Goal: Task Accomplishment & Management: Use online tool/utility

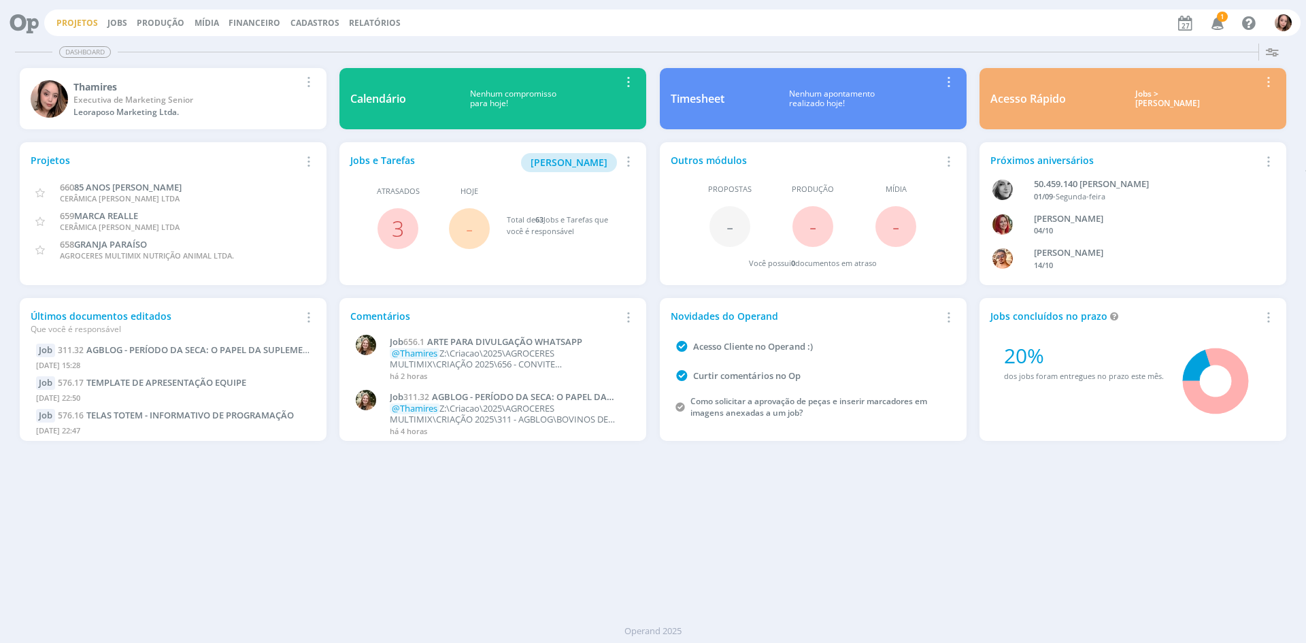
click at [75, 25] on link "Projetos" at bounding box center [77, 23] width 42 height 12
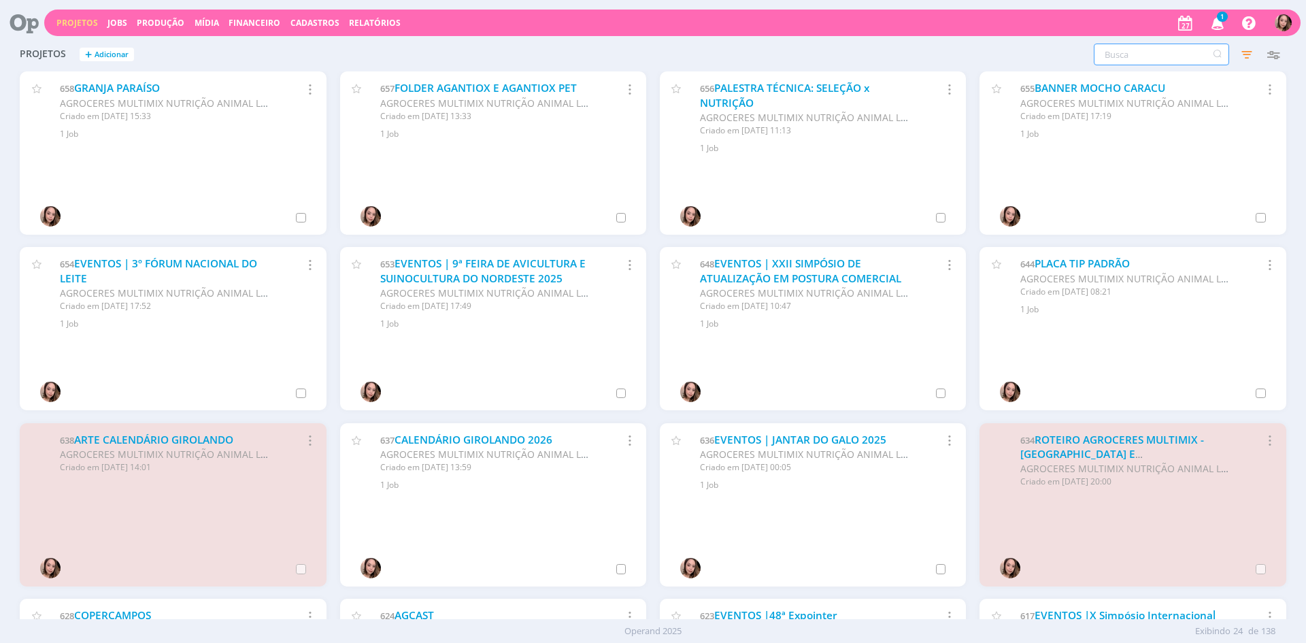
click at [1138, 59] on input "text" at bounding box center [1161, 55] width 135 height 22
type input "enfoco"
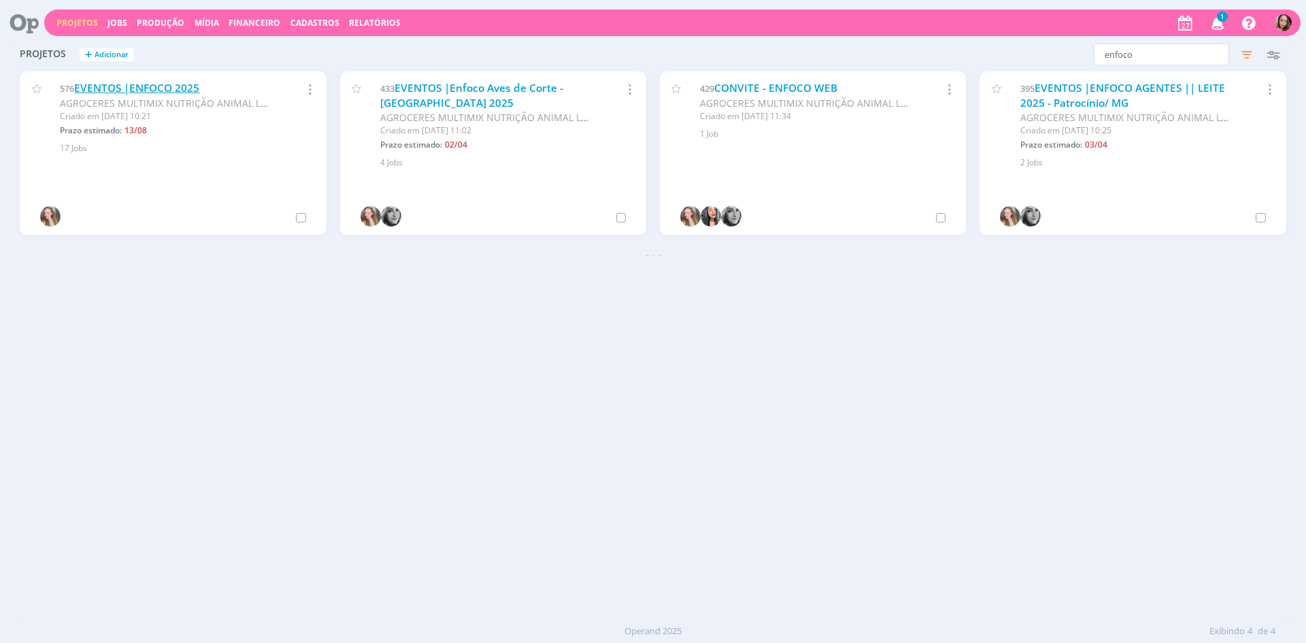
click at [86, 93] on link "EVENTOS |ENFOCO 2025" at bounding box center [136, 88] width 125 height 14
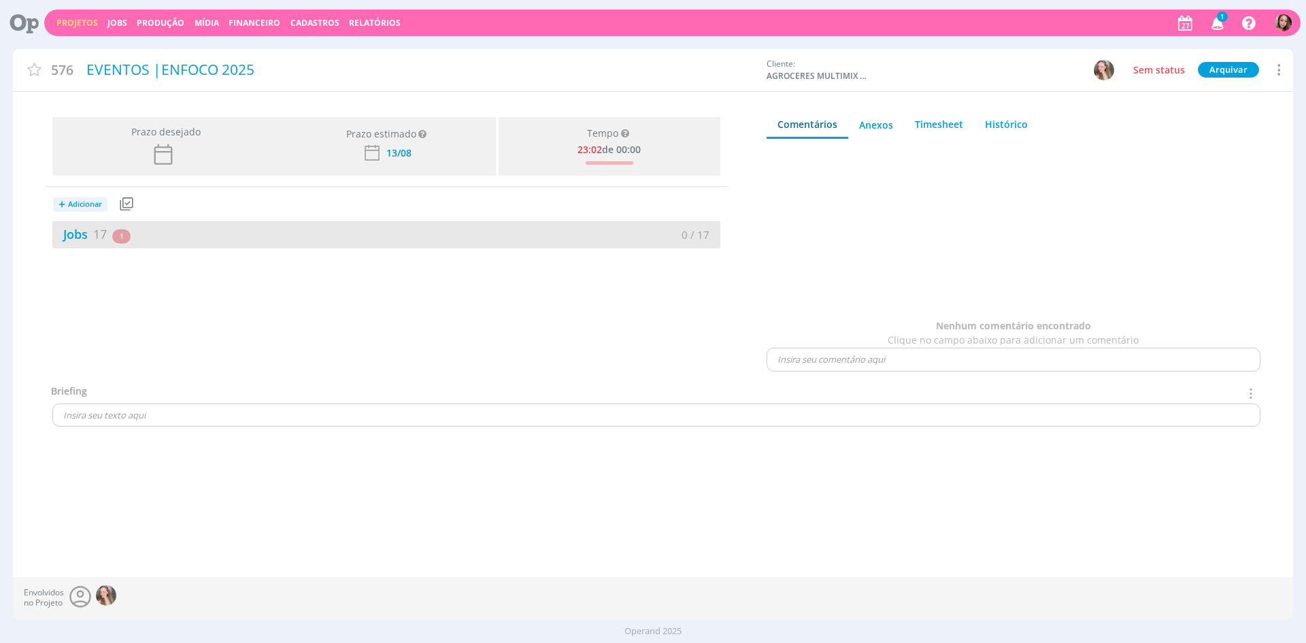
click at [180, 232] on div "Jobs 17 1 atrasado" at bounding box center [219, 234] width 334 height 18
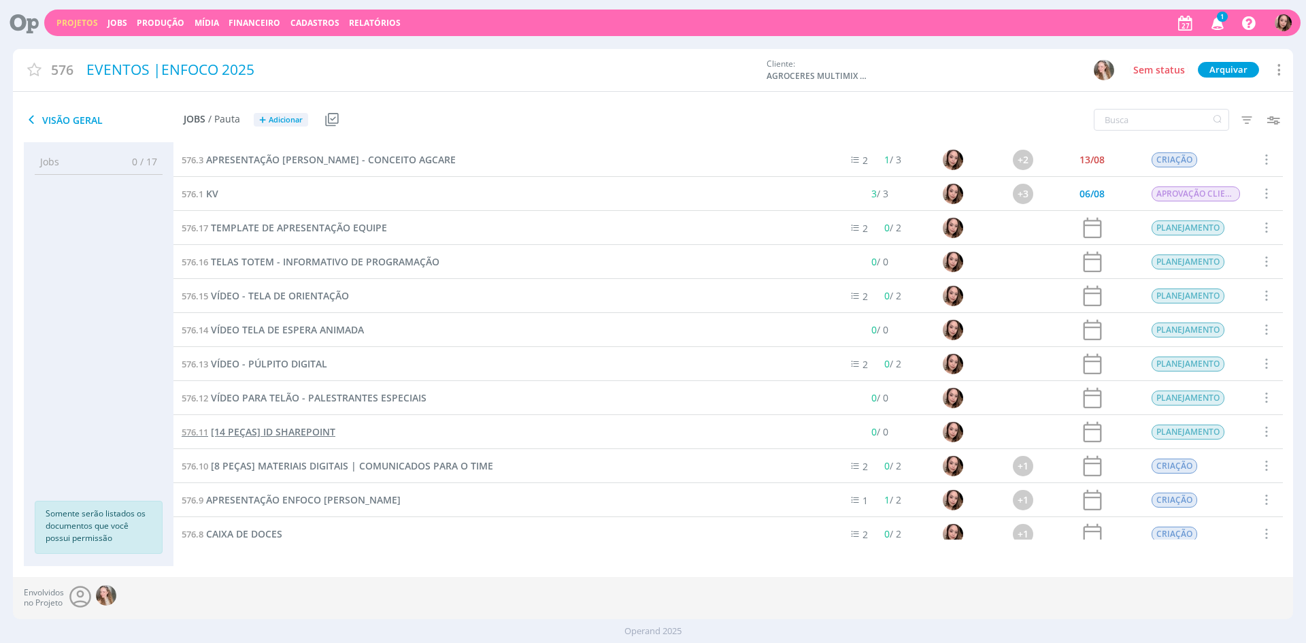
click at [278, 438] on link "576.11 [14 PEÇAS] ID SHAREPOINT" at bounding box center [259, 432] width 154 height 15
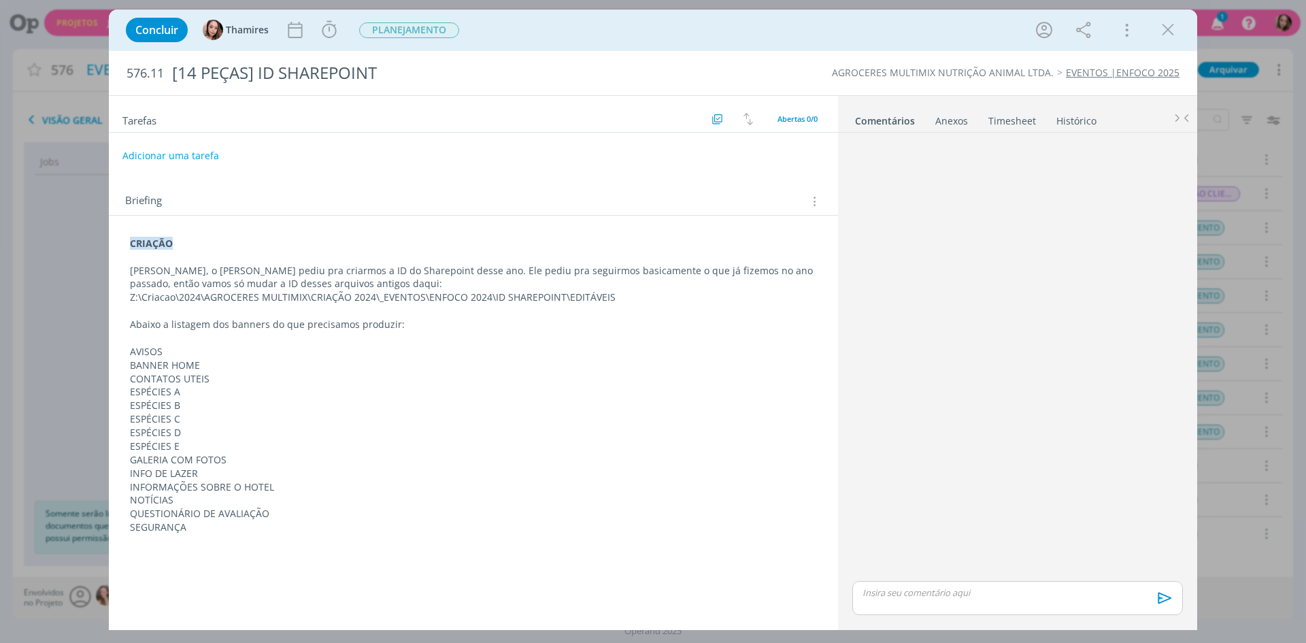
click at [414, 291] on p "Z:\Criacao\2024\AGROCERES MULTIMIX\CRIAÇÃO 2024\_EVENTOS\ENFOCO 2024\ID SHAREPO…" at bounding box center [473, 298] width 687 height 14
click at [414, 291] on p "[PERSON_NAME], o [PERSON_NAME] pediu pra criarmos a ID do Sharepoint desse ano.…" at bounding box center [473, 277] width 687 height 27
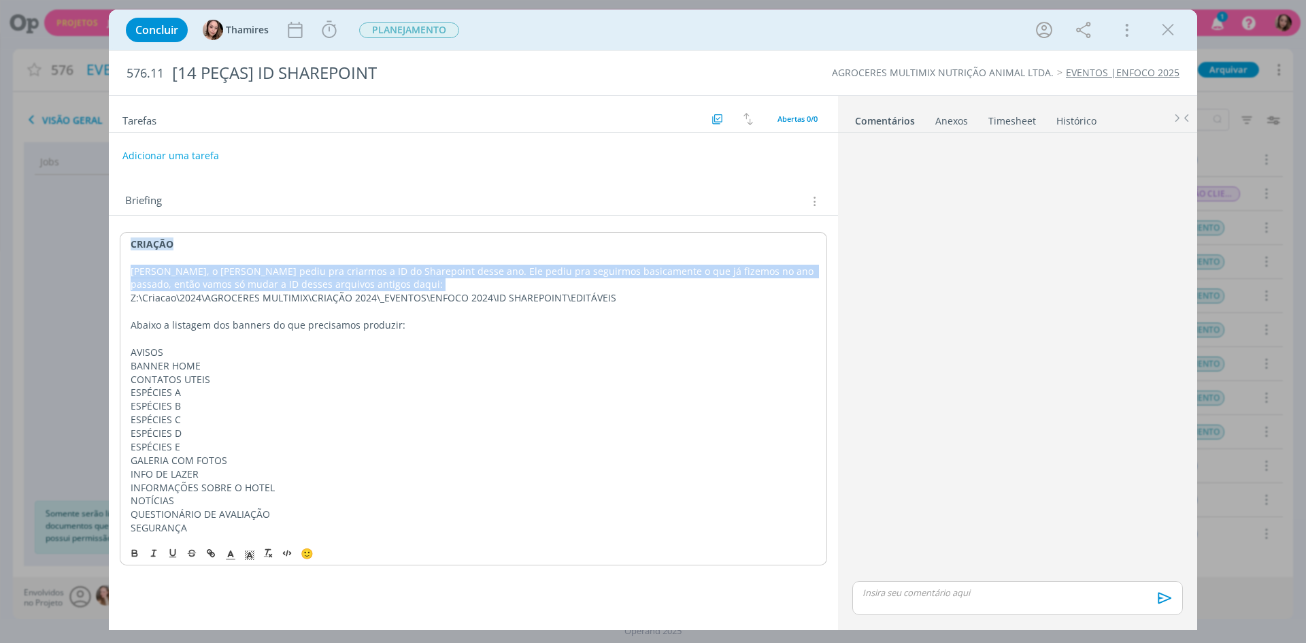
click at [414, 291] on p "[PERSON_NAME], o [PERSON_NAME] pediu pra criarmos a ID do Sharepoint desse ano.…" at bounding box center [474, 278] width 686 height 27
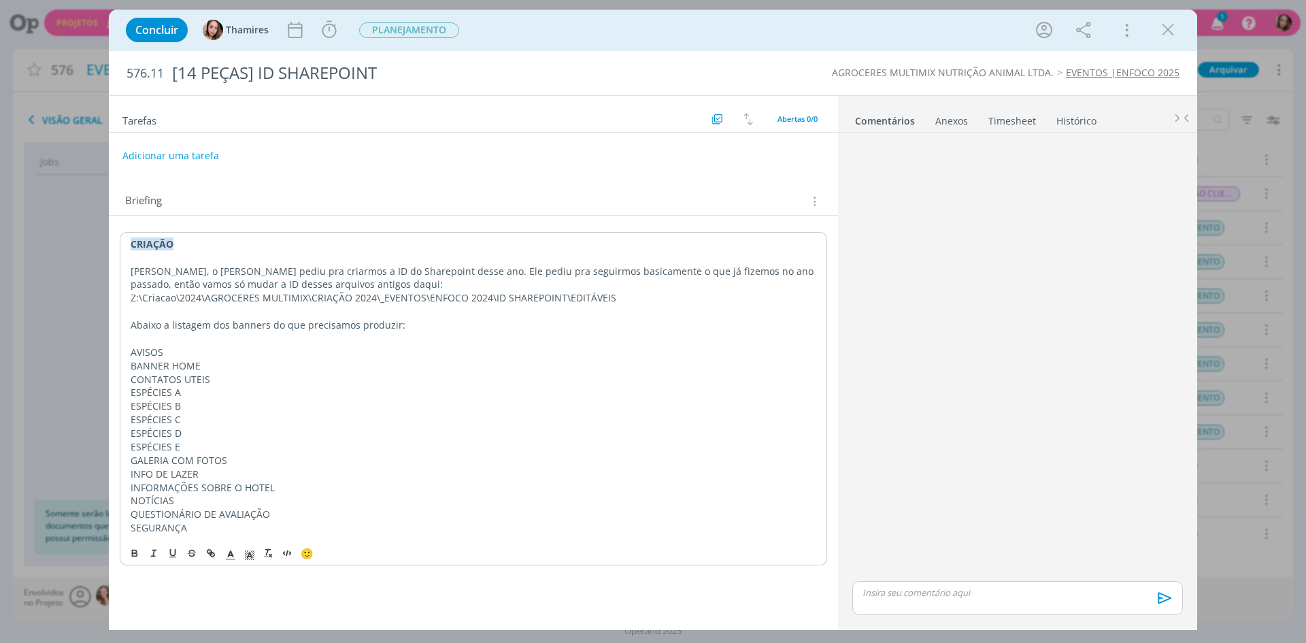
click at [414, 299] on p "Z:\Criacao\2024\AGROCERES MULTIMIX\CRIAÇÃO 2024\_EVENTOS\ENFOCO 2024\ID SHAREPO…" at bounding box center [474, 298] width 686 height 14
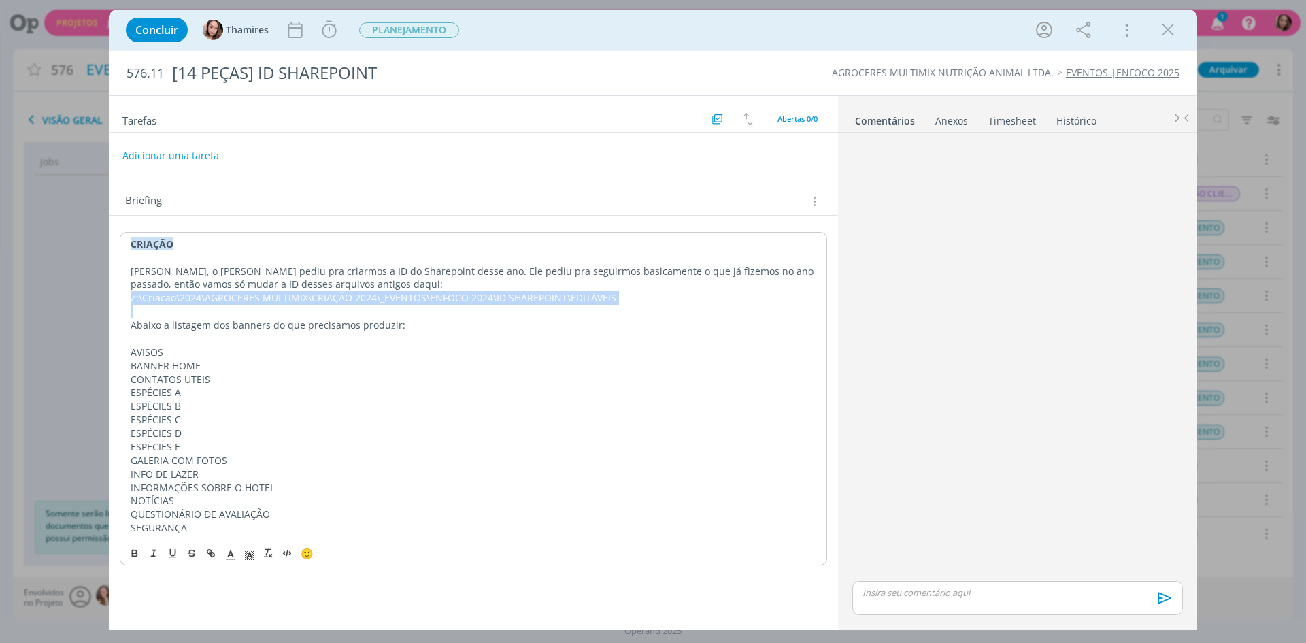
click at [414, 299] on p "Z:\Criacao\2024\AGROCERES MULTIMIX\CRIAÇÃO 2024\_EVENTOS\ENFOCO 2024\ID SHAREPO…" at bounding box center [474, 298] width 686 height 14
copy p "Z:\Criacao\2024\AGROCERES MULTIMIX\CRIAÇÃO 2024\_EVENTOS\ENFOCO 2024\ID SHAREPO…"
